Goal: Find specific page/section: Find specific page/section

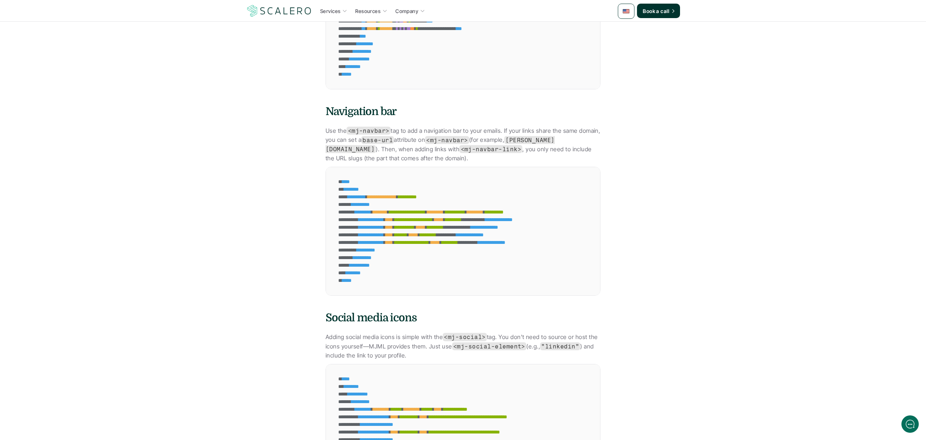
scroll to position [3855, 0]
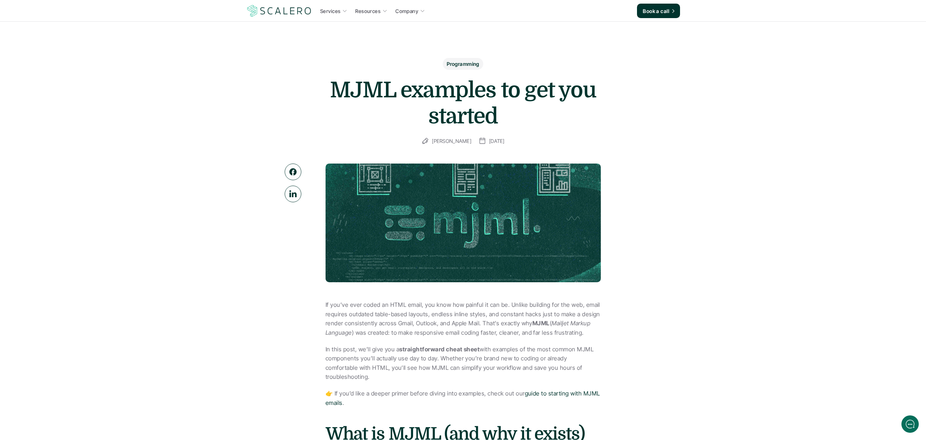
click at [275, 10] on img at bounding box center [279, 11] width 67 height 14
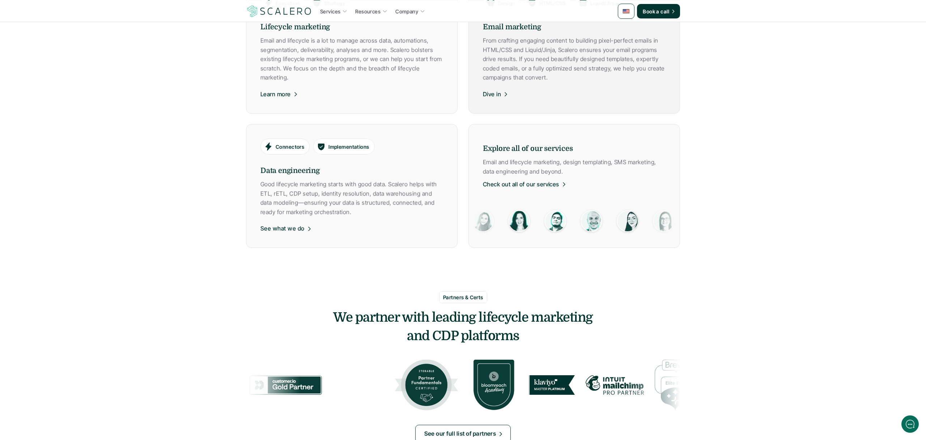
scroll to position [464, 0]
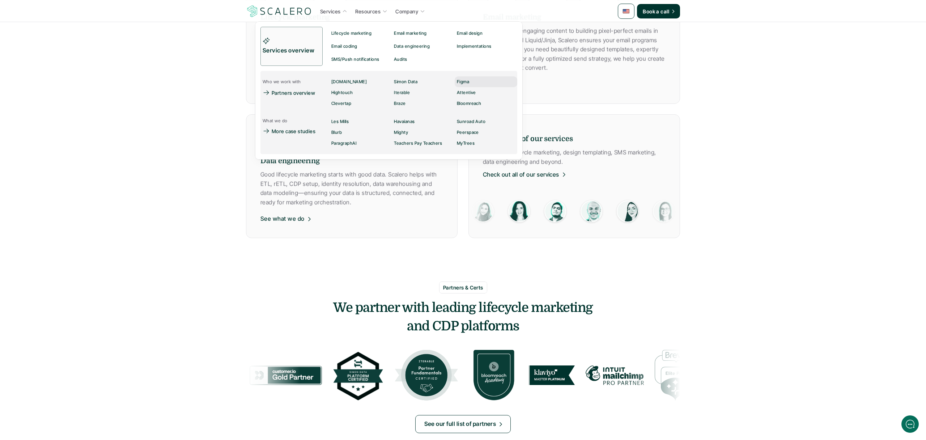
click at [473, 83] on div "Figma" at bounding box center [465, 81] width 17 height 9
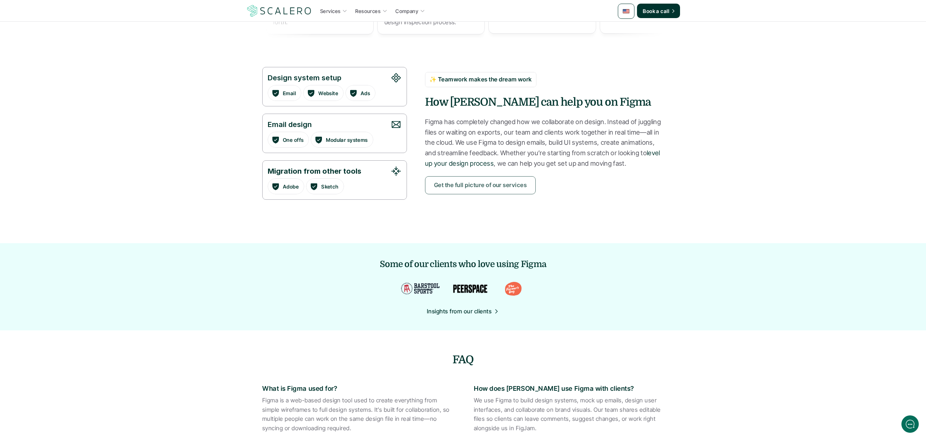
scroll to position [569, 0]
click at [478, 189] on p "Get the full picture of our services" at bounding box center [480, 184] width 93 height 9
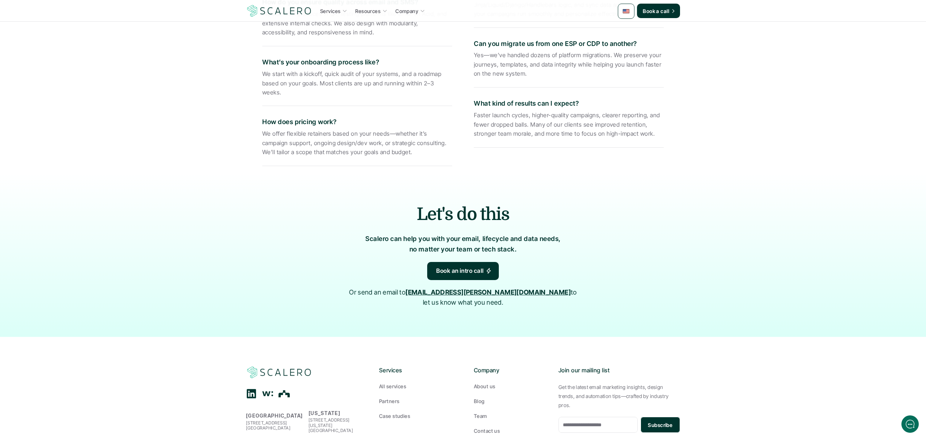
scroll to position [1179, 0]
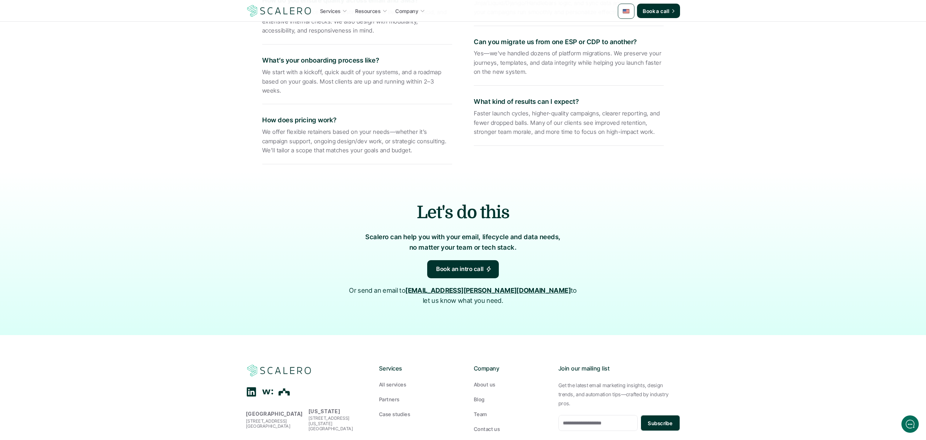
click at [689, 179] on div "Let's do this [PERSON_NAME] can help you with your email, lifecycle and data ne…" at bounding box center [463, 252] width 926 height 163
